Goal: Task Accomplishment & Management: Manage account settings

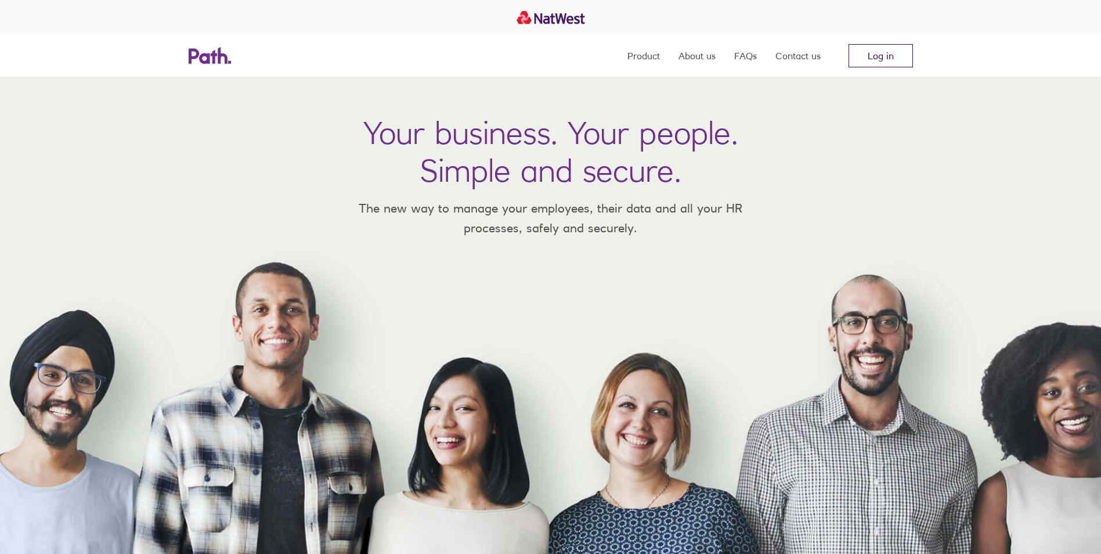
click at [883, 55] on link "Log in" at bounding box center [881, 55] width 64 height 23
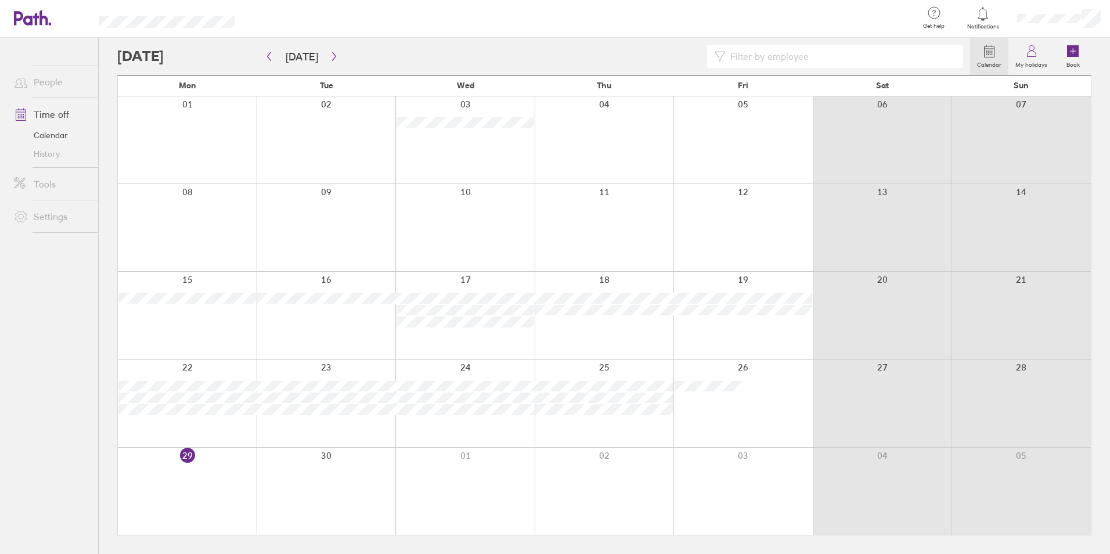
click at [58, 115] on link "Time off" at bounding box center [51, 114] width 93 height 23
click at [330, 57] on icon "button" at bounding box center [334, 56] width 9 height 9
click at [218, 507] on div at bounding box center [187, 490] width 139 height 87
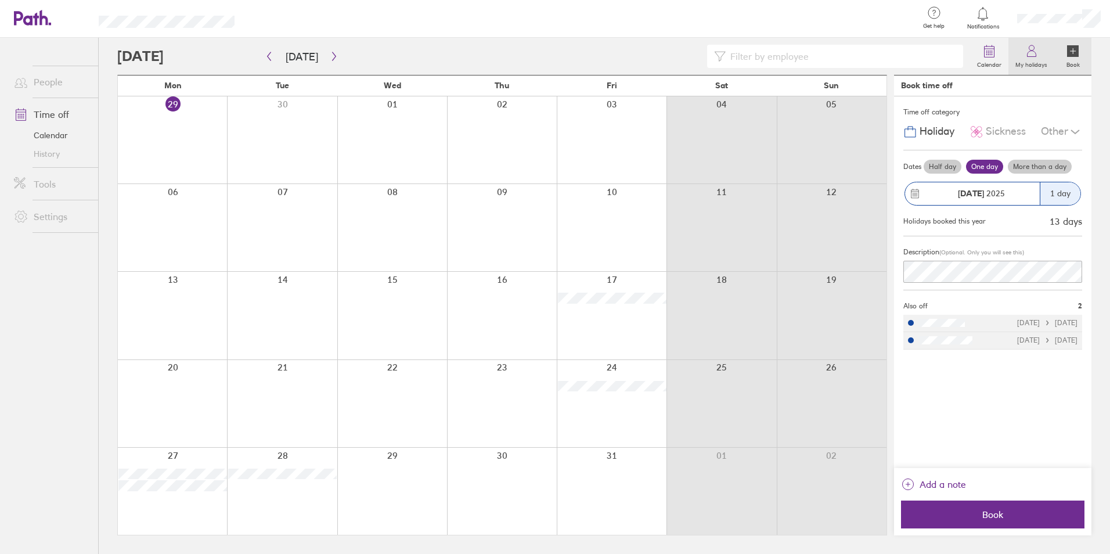
click at [1033, 56] on icon at bounding box center [1031, 51] width 14 height 14
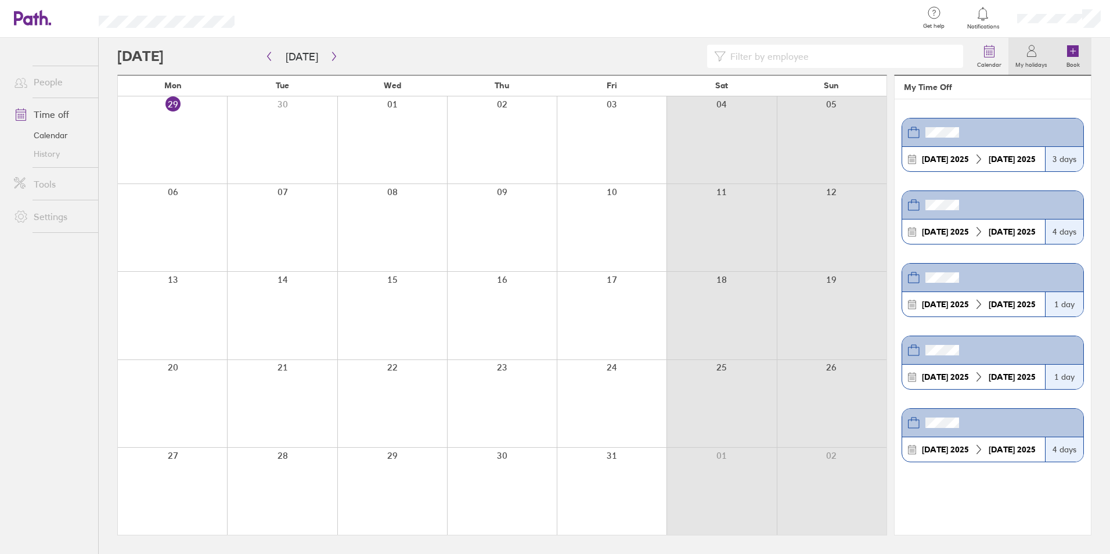
click at [1073, 58] on label "Book" at bounding box center [1072, 63] width 27 height 10
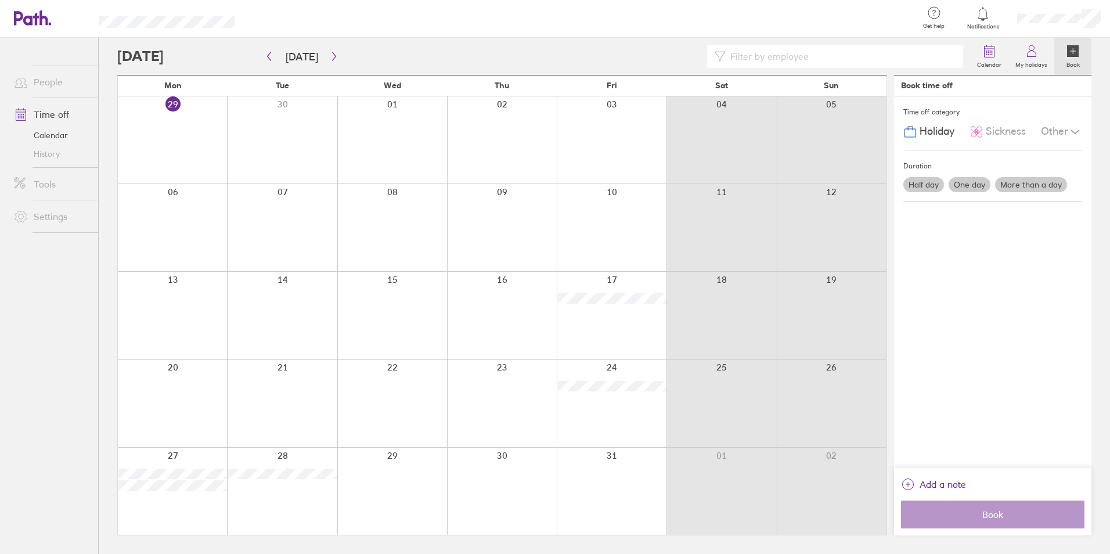
click at [930, 128] on span "Holiday" at bounding box center [936, 131] width 35 height 12
click at [179, 507] on div at bounding box center [172, 490] width 109 height 87
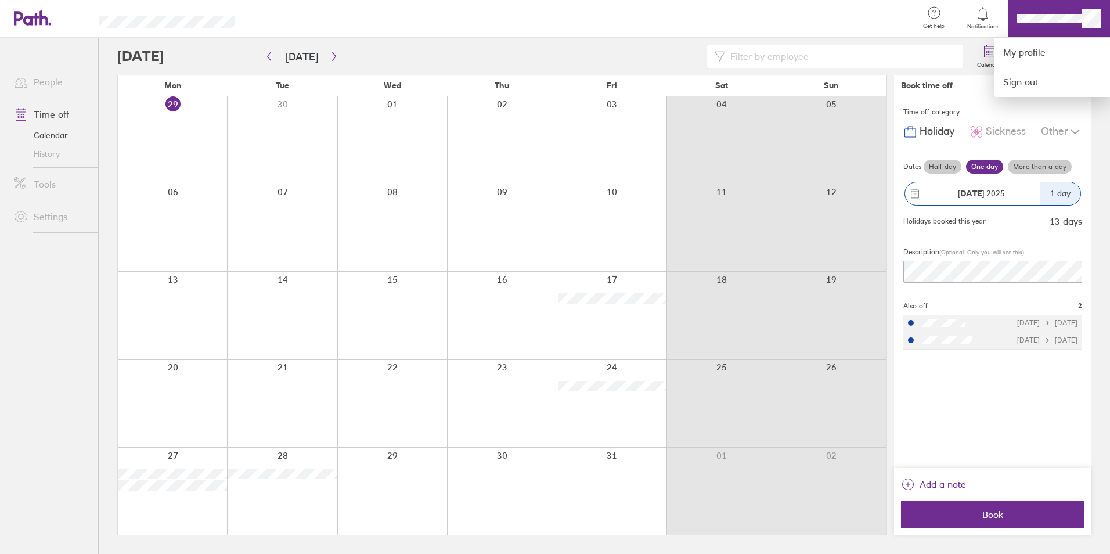
click at [46, 86] on div at bounding box center [555, 277] width 1110 height 554
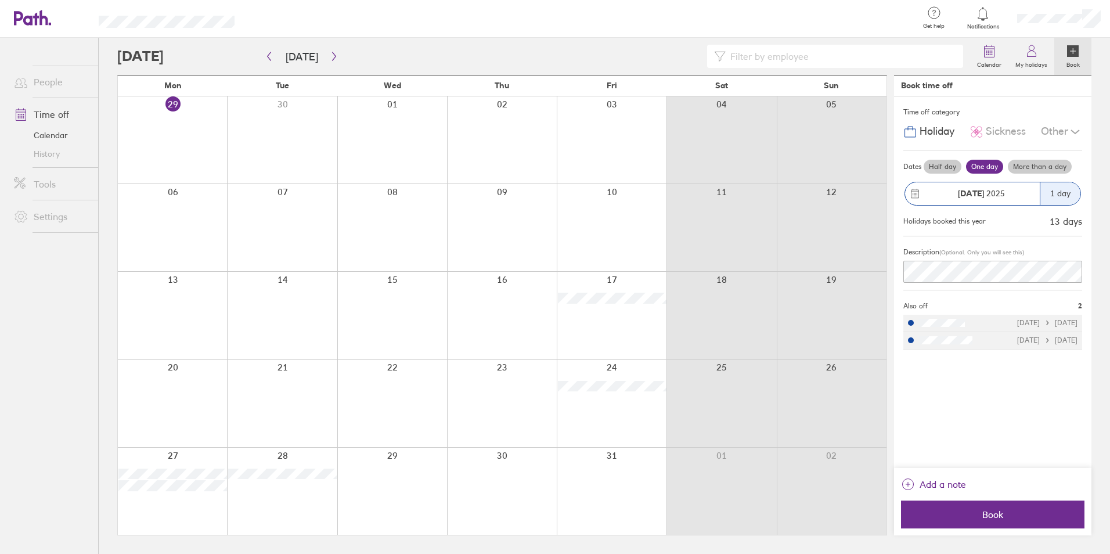
click at [49, 81] on link "People" at bounding box center [51, 81] width 93 height 23
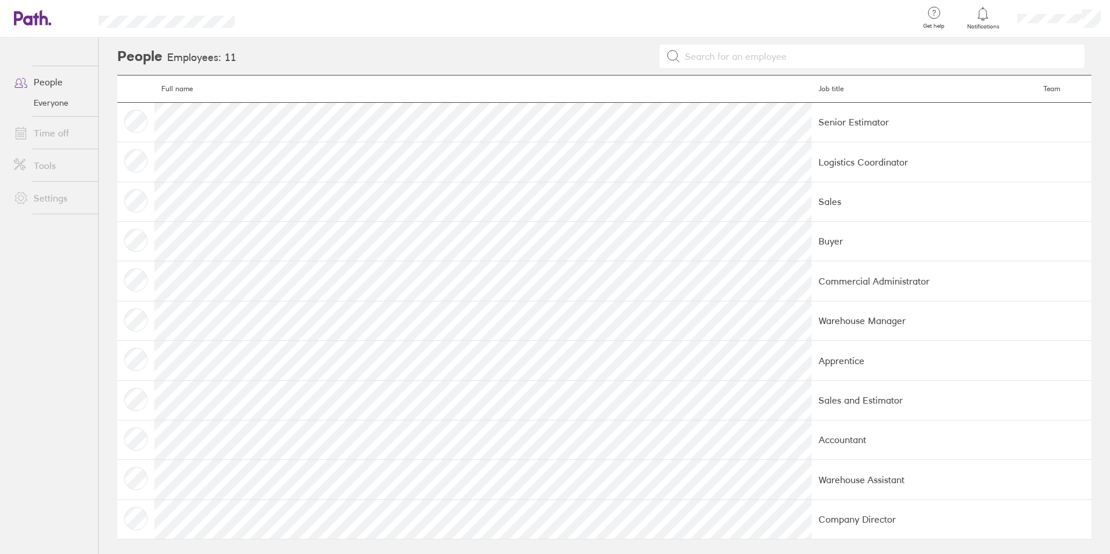
click at [811, 113] on td "Senior Estimator" at bounding box center [923, 121] width 225 height 39
click at [135, 122] on td at bounding box center [135, 121] width 37 height 39
click at [46, 135] on link "Time off" at bounding box center [51, 132] width 93 height 23
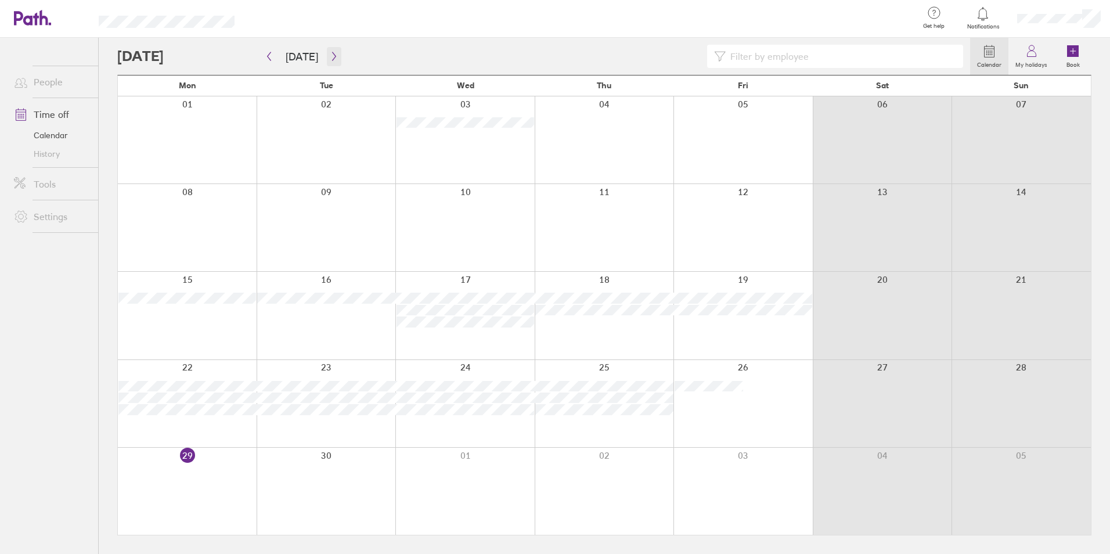
click at [331, 53] on icon "button" at bounding box center [334, 56] width 9 height 9
click at [1075, 57] on icon at bounding box center [1073, 51] width 14 height 14
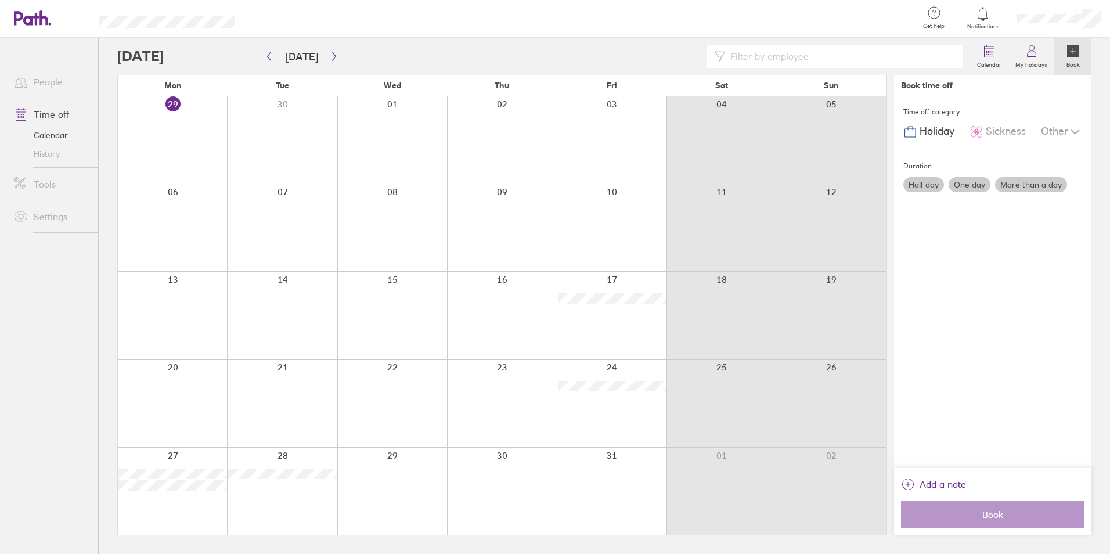
click at [1017, 188] on label "More than a day" at bounding box center [1031, 184] width 72 height 15
click at [0, 0] on input "More than a day" at bounding box center [0, 0] width 0 height 0
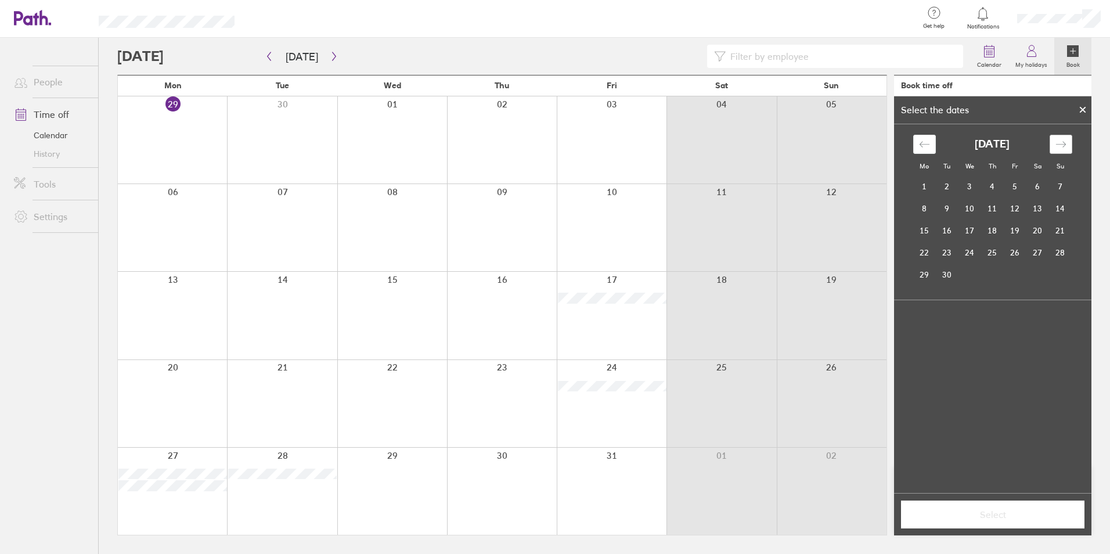
click at [1062, 141] on icon "Move forward to switch to the next month." at bounding box center [1060, 144] width 11 height 11
click at [927, 277] on td "27" at bounding box center [924, 275] width 23 height 22
click at [947, 277] on td "28" at bounding box center [947, 275] width 23 height 22
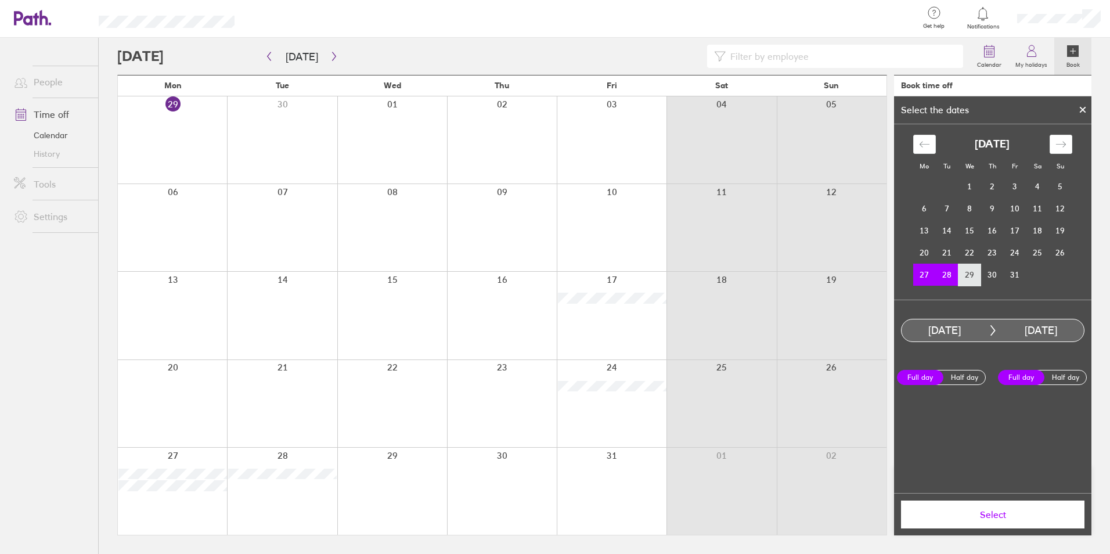
click at [968, 274] on td "29" at bounding box center [969, 275] width 23 height 22
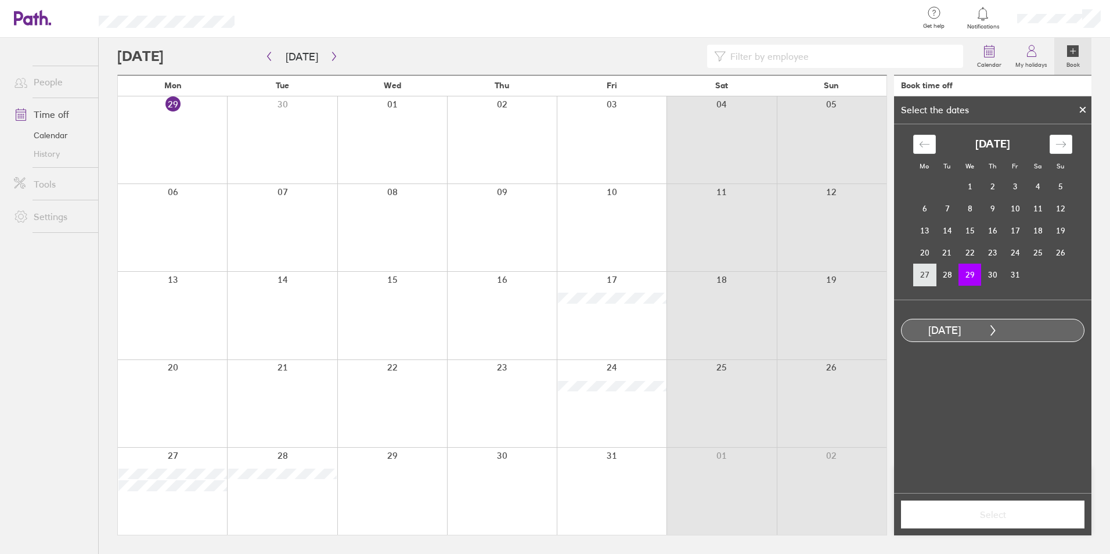
click at [926, 277] on td "27" at bounding box center [924, 275] width 23 height 22
click at [992, 333] on icon at bounding box center [993, 330] width 4 height 10
click at [949, 277] on td "28" at bounding box center [947, 275] width 23 height 22
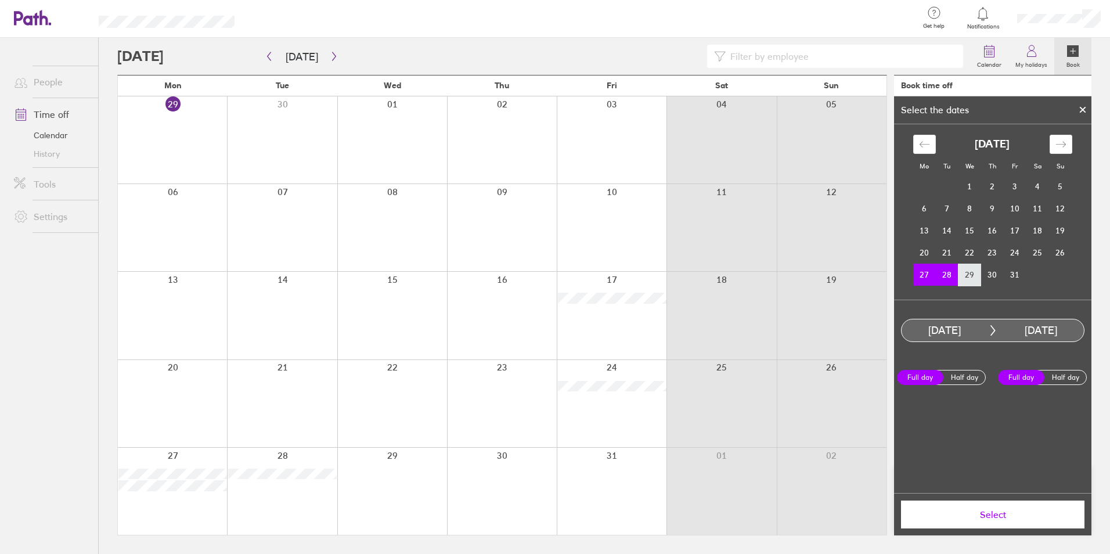
click at [970, 277] on td "29" at bounding box center [969, 275] width 23 height 22
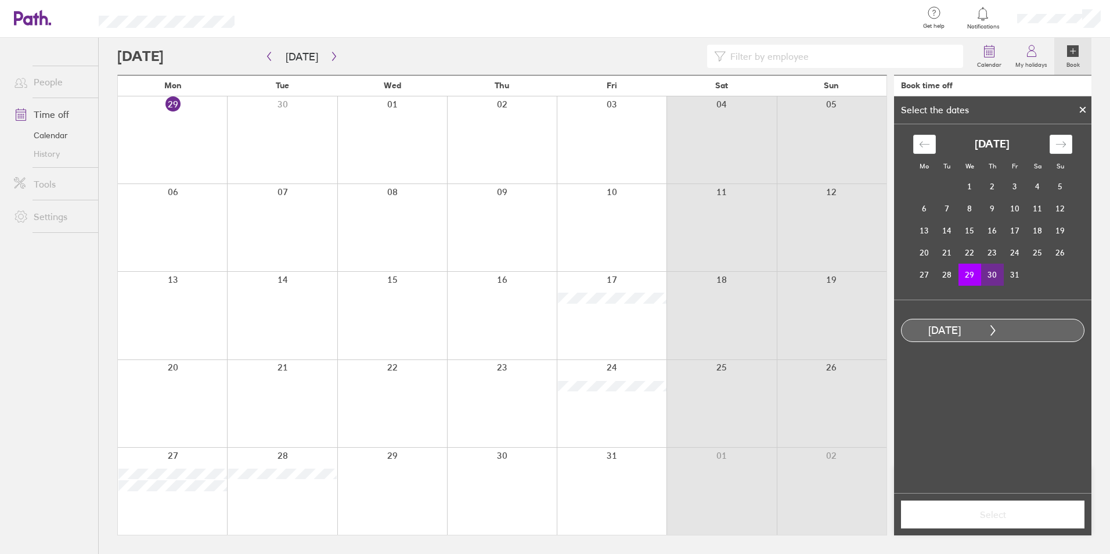
click at [995, 279] on td "30" at bounding box center [992, 275] width 23 height 22
click at [923, 275] on td "27" at bounding box center [924, 275] width 23 height 22
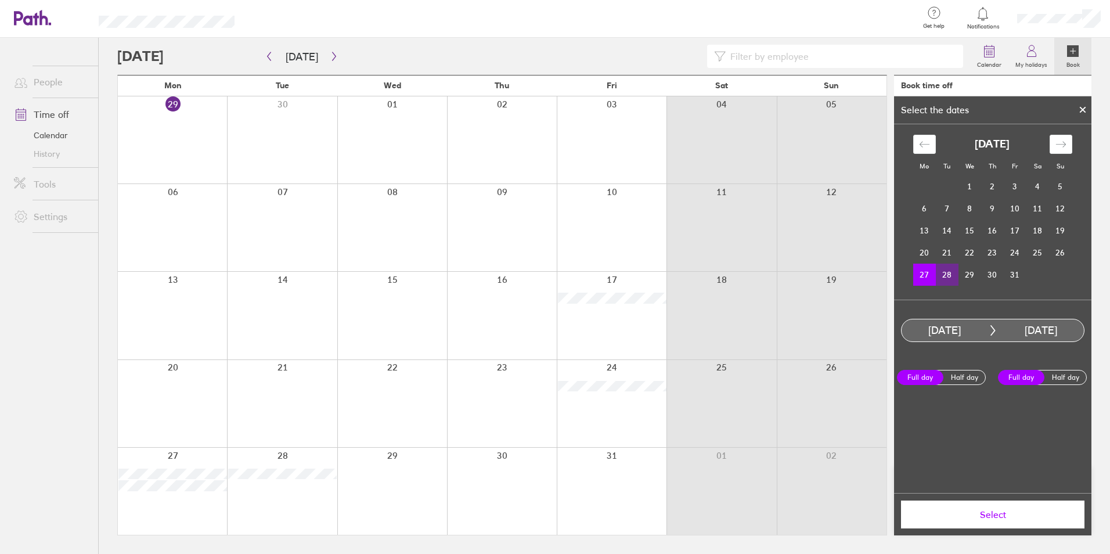
click at [948, 276] on td "28" at bounding box center [947, 275] width 23 height 22
click at [989, 276] on td "30" at bounding box center [992, 275] width 23 height 22
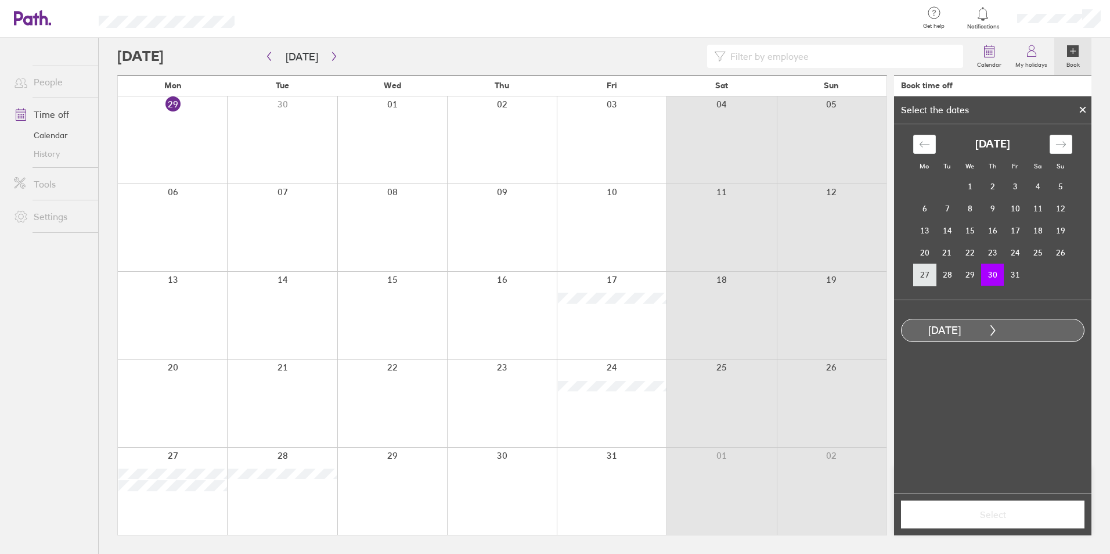
click at [925, 276] on td "27" at bounding box center [924, 275] width 23 height 22
click at [993, 279] on td "30" at bounding box center [992, 275] width 23 height 22
click at [1013, 519] on span "Select" at bounding box center [992, 514] width 167 height 10
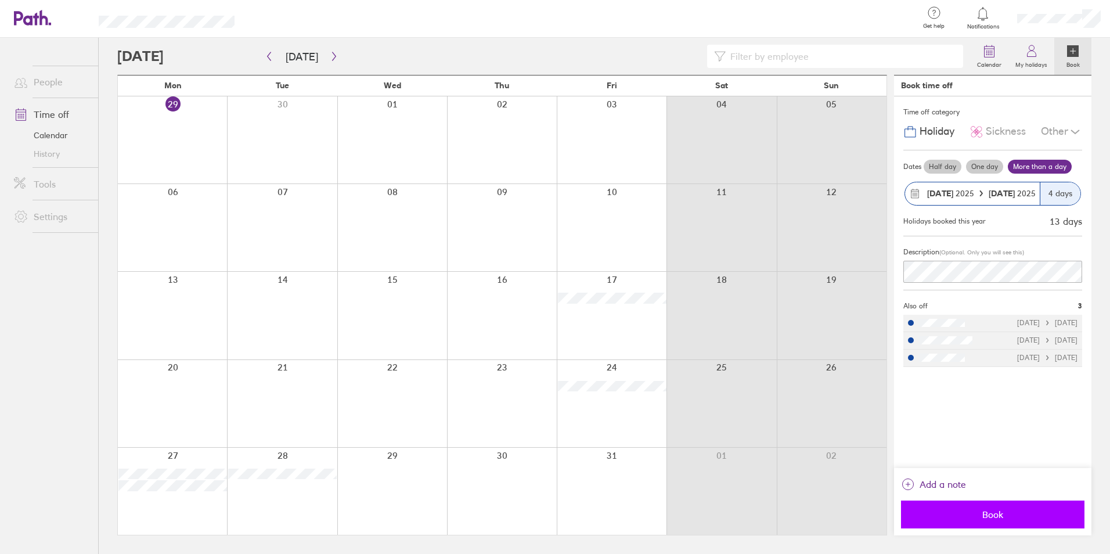
click at [990, 512] on span "Book" at bounding box center [992, 514] width 167 height 10
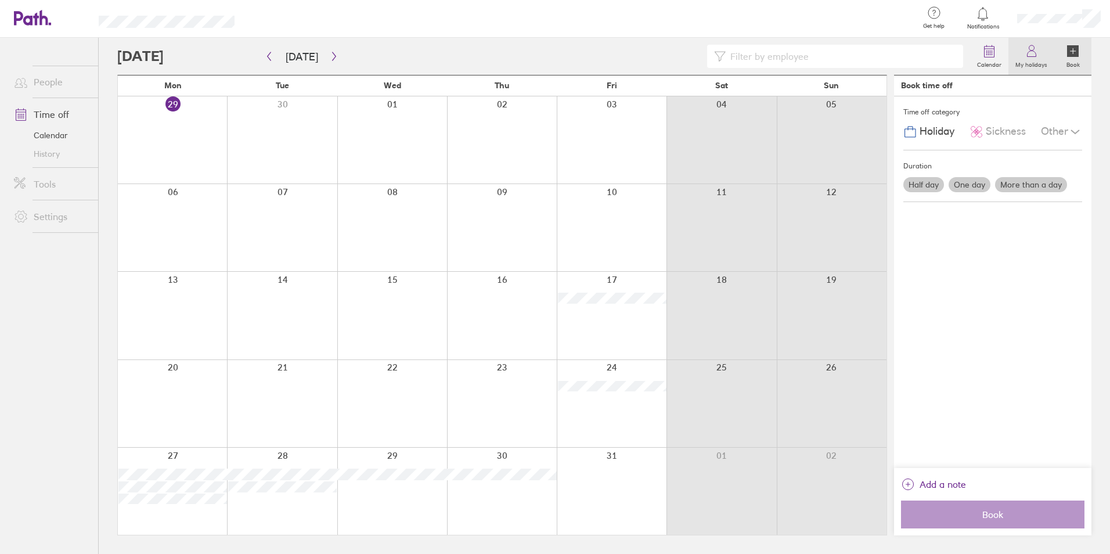
click at [1035, 57] on icon at bounding box center [1031, 54] width 9 height 6
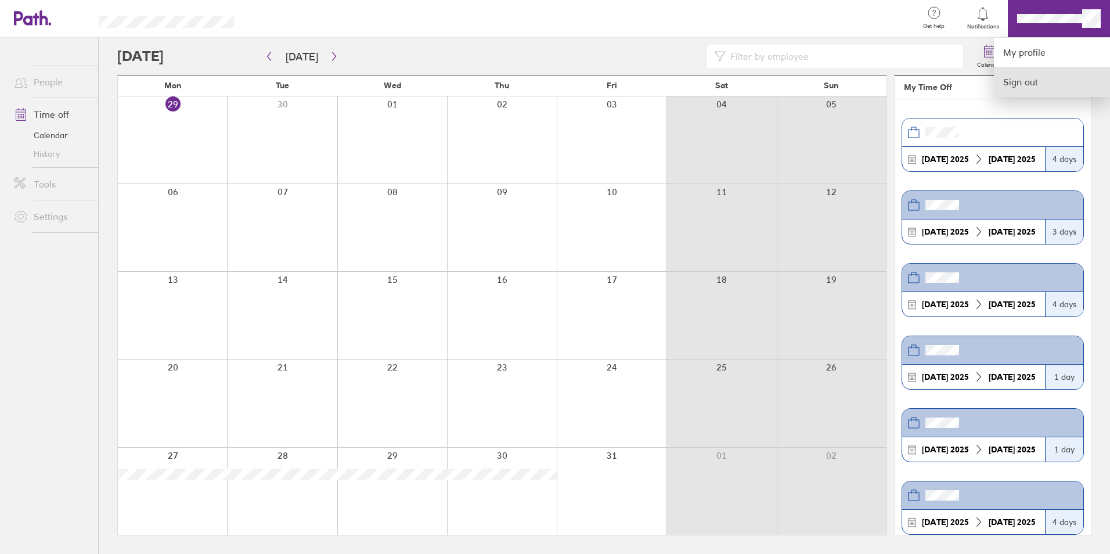
click at [1020, 86] on link "Sign out" at bounding box center [1052, 81] width 116 height 29
